Goal: Navigation & Orientation: Find specific page/section

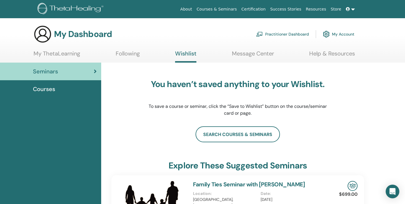
click at [348, 10] on icon at bounding box center [348, 9] width 4 height 4
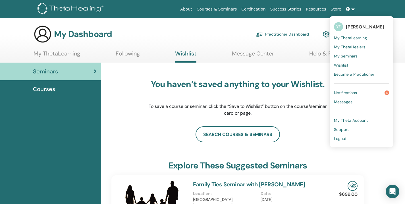
click at [353, 94] on span "Notifications" at bounding box center [345, 92] width 23 height 5
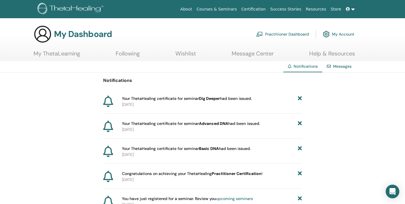
click at [75, 55] on link "My ThetaLearning" at bounding box center [57, 55] width 47 height 11
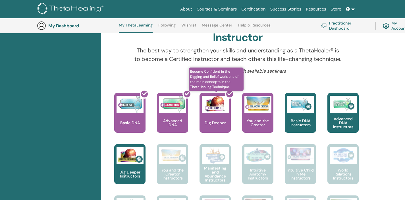
scroll to position [190, 0]
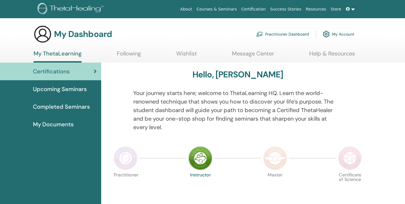
click at [354, 11] on link at bounding box center [351, 9] width 14 height 11
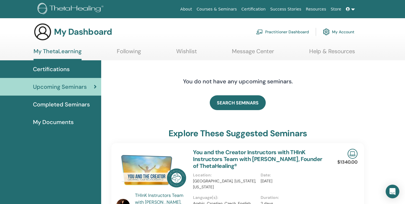
scroll to position [3, 0]
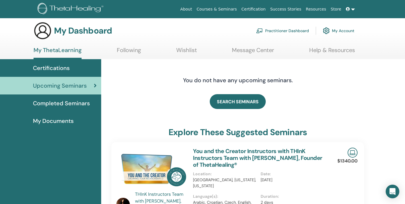
click at [66, 104] on span "Completed Seminars" at bounding box center [61, 103] width 57 height 9
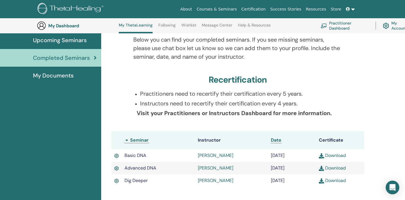
scroll to position [97, 0]
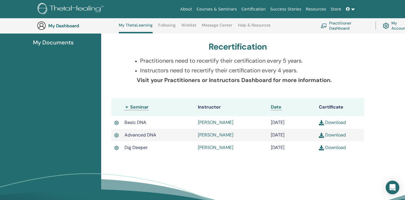
click at [321, 124] on img at bounding box center [321, 122] width 5 height 5
click at [322, 134] on img at bounding box center [321, 135] width 5 height 5
click at [323, 147] on img at bounding box center [321, 147] width 5 height 5
click at [386, 66] on div "Completed Seminars Below you can find your completed seminars. If you see missi…" at bounding box center [253, 105] width 304 height 249
